Goal: Navigation & Orientation: Go to known website

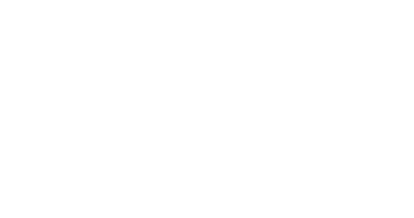
click at [301, 33] on body at bounding box center [207, 109] width 414 height 218
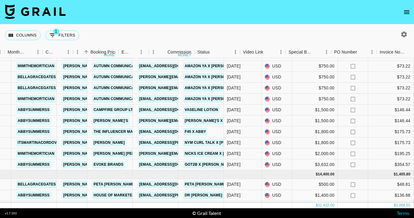
scroll to position [39, 0]
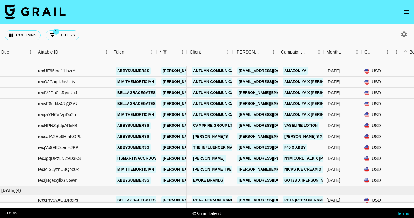
scroll to position [19, 15]
